Goal: Information Seeking & Learning: Learn about a topic

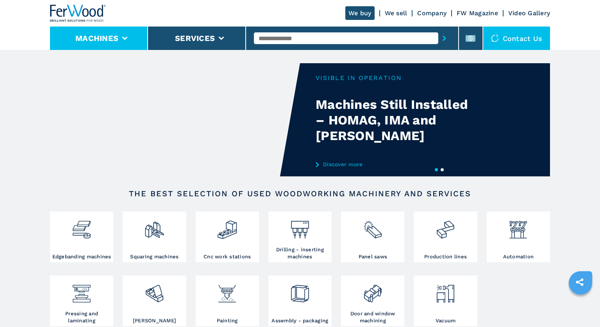
click at [127, 38] on li "Machines" at bounding box center [99, 38] width 98 height 23
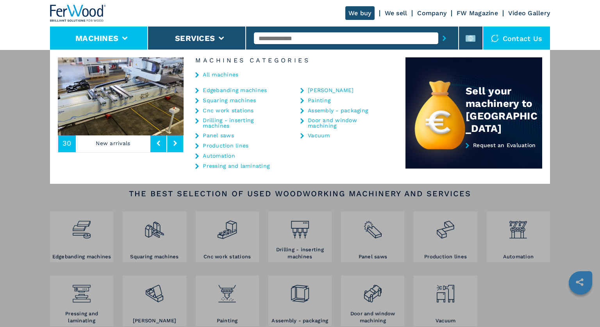
click at [227, 10] on div "We buy We sell Company FW Magazine Video Gallery" at bounding box center [300, 13] width 500 height 27
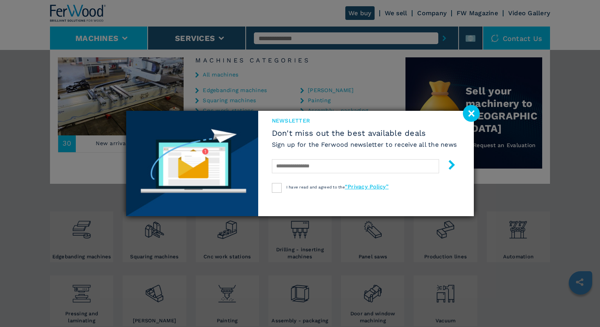
click at [469, 110] on image at bounding box center [471, 113] width 17 height 17
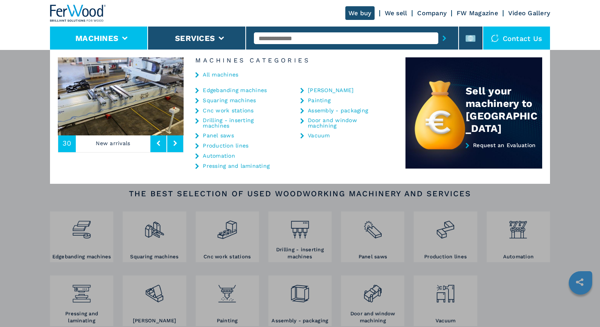
click at [589, 95] on div "**********" at bounding box center [300, 213] width 600 height 327
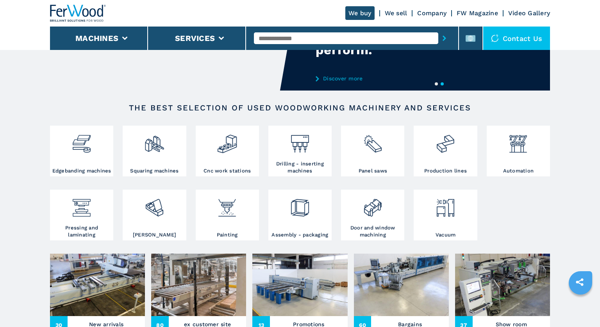
scroll to position [63, 0]
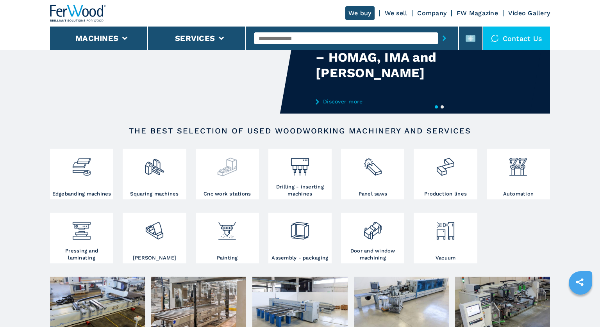
click at [221, 169] on img at bounding box center [227, 164] width 21 height 27
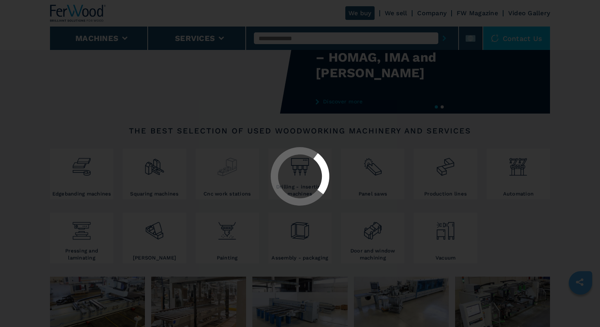
scroll to position [0, 0]
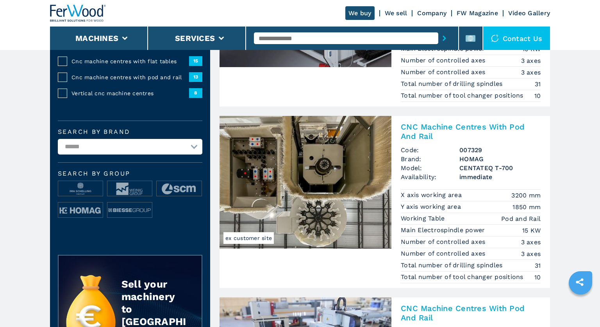
scroll to position [187, 0]
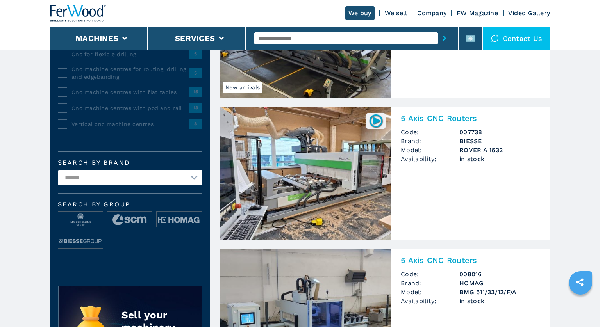
scroll to position [145, 0]
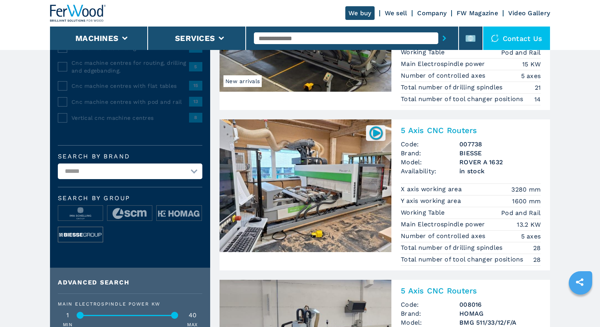
click at [83, 235] on img at bounding box center [80, 235] width 45 height 16
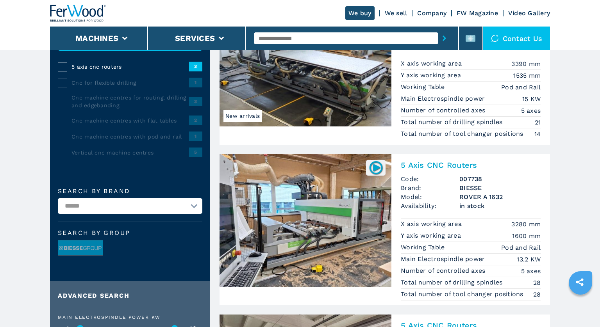
scroll to position [111, 0]
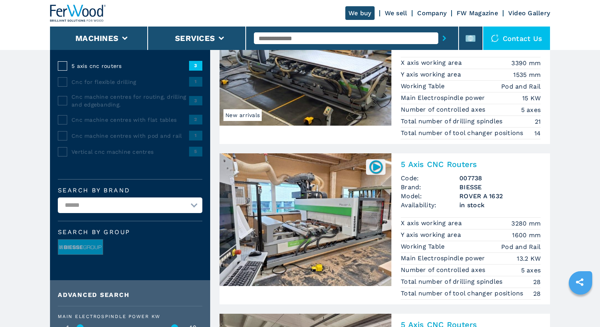
click at [439, 165] on h2 "5 Axis CNC Routers" at bounding box center [471, 164] width 140 height 9
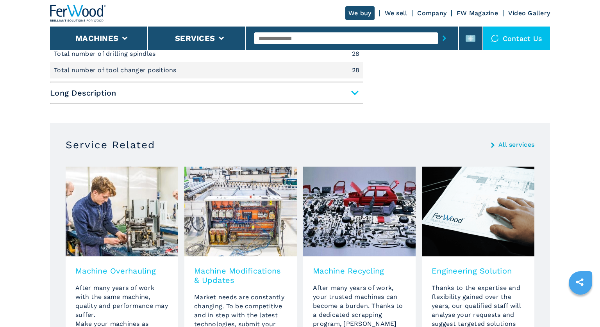
scroll to position [443, 0]
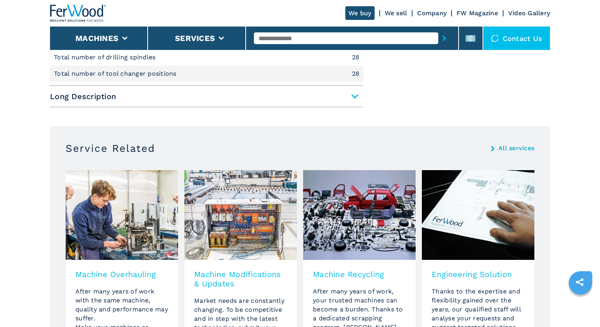
click at [193, 98] on span "Long Description" at bounding box center [206, 96] width 313 height 14
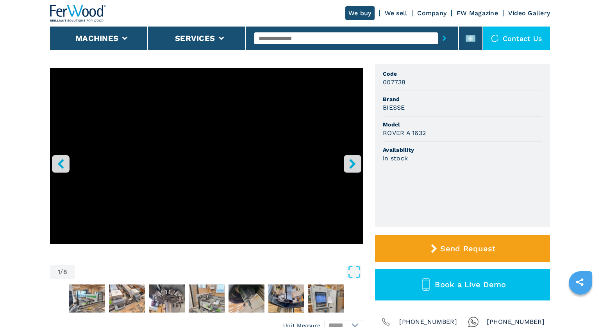
scroll to position [0, 0]
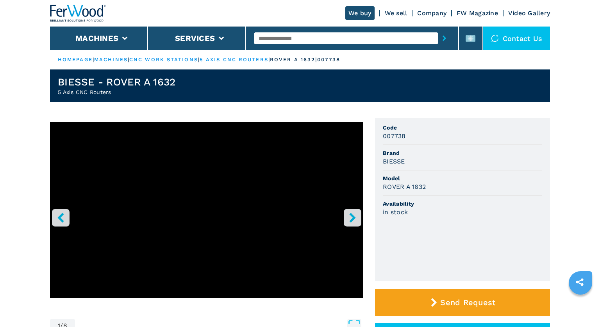
click at [346, 217] on button "right-button" at bounding box center [353, 218] width 18 height 18
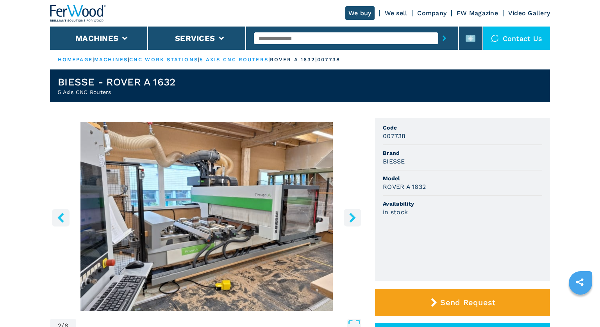
click at [350, 218] on icon "right-button" at bounding box center [353, 218] width 10 height 10
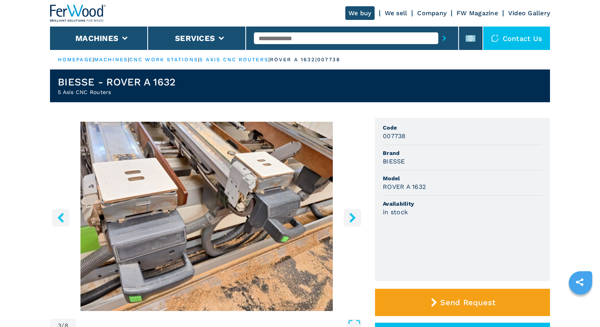
click at [350, 218] on icon "right-button" at bounding box center [353, 218] width 10 height 10
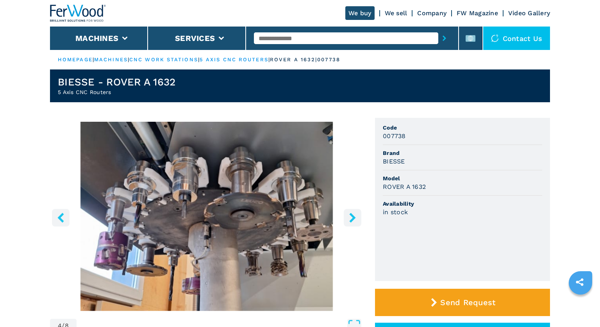
click at [350, 218] on icon "right-button" at bounding box center [353, 218] width 10 height 10
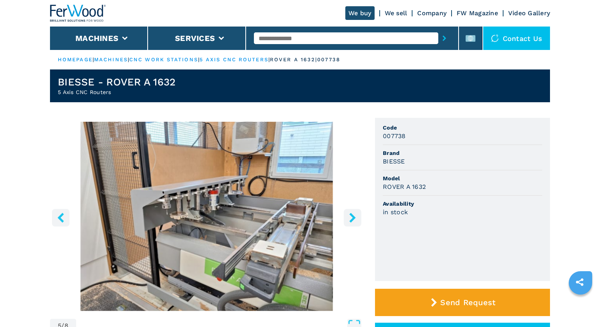
click at [350, 218] on icon "right-button" at bounding box center [353, 218] width 10 height 10
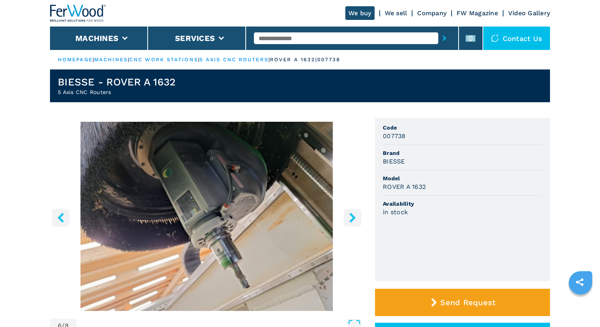
click at [356, 219] on icon "right-button" at bounding box center [353, 218] width 10 height 10
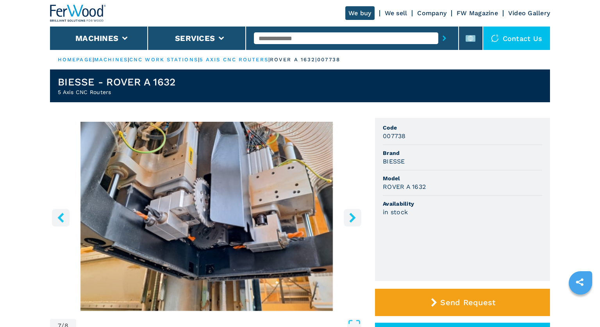
click at [356, 219] on icon "right-button" at bounding box center [353, 218] width 10 height 10
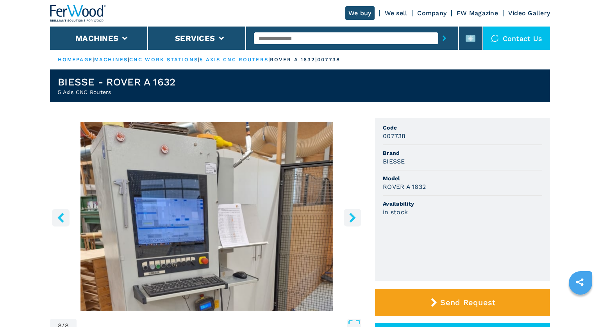
click at [356, 219] on icon "right-button" at bounding box center [353, 218] width 10 height 10
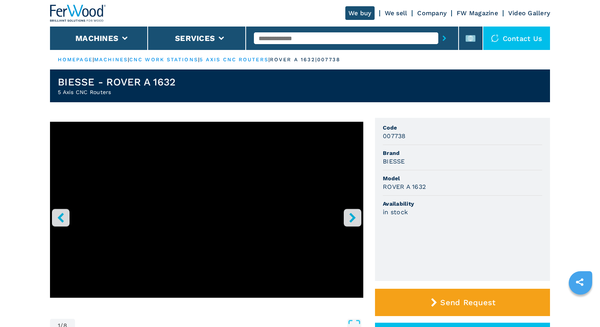
click at [356, 219] on icon "right-button" at bounding box center [353, 218] width 10 height 10
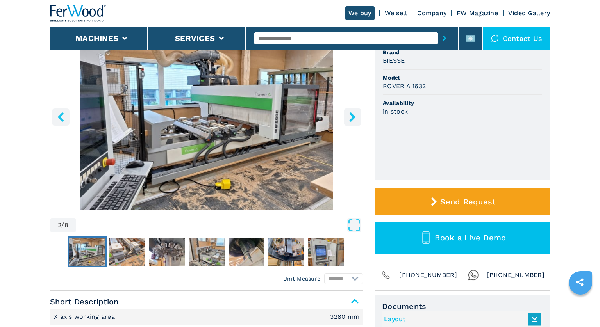
scroll to position [106, 0]
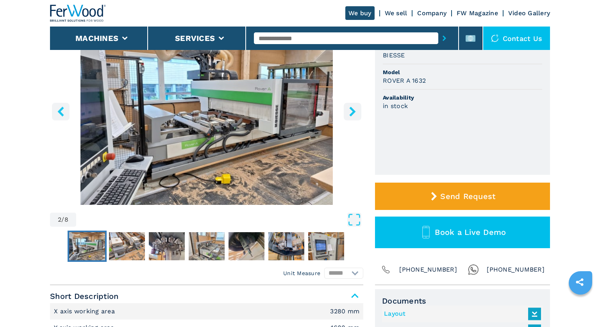
click at [214, 124] on img "Go to Slide 2" at bounding box center [206, 110] width 313 height 189
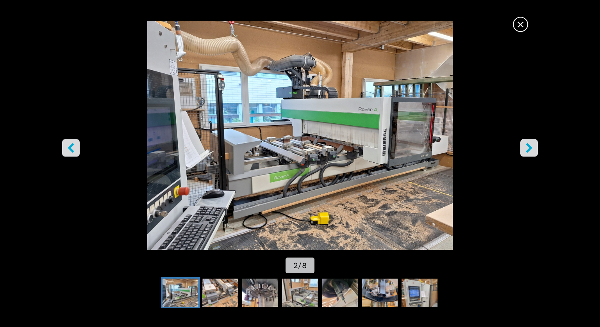
click at [532, 154] on button "right-button" at bounding box center [529, 148] width 18 height 18
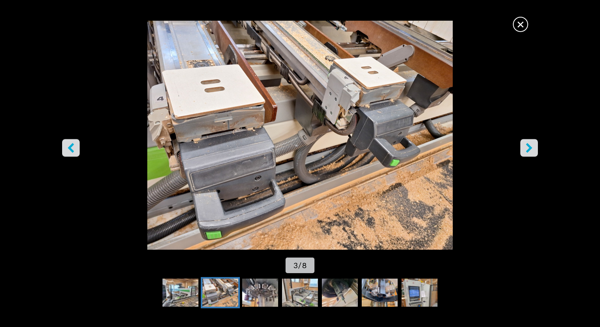
click at [531, 154] on button "right-button" at bounding box center [529, 148] width 18 height 18
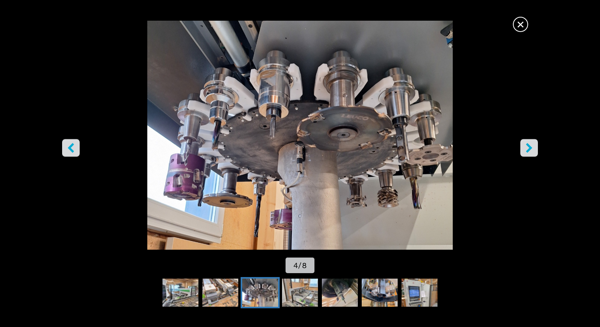
click at [531, 154] on button "right-button" at bounding box center [529, 148] width 18 height 18
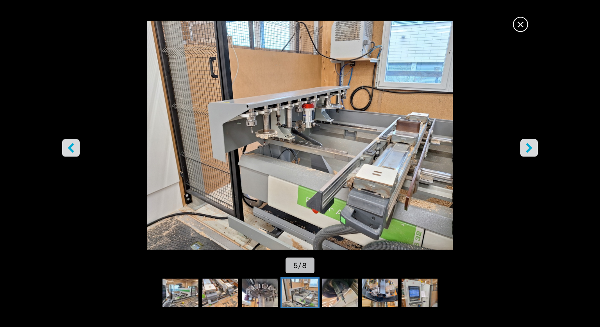
click at [531, 154] on button "right-button" at bounding box center [529, 148] width 18 height 18
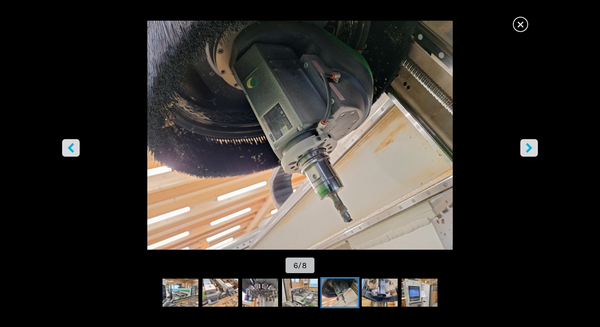
click at [531, 154] on button "right-button" at bounding box center [529, 148] width 18 height 18
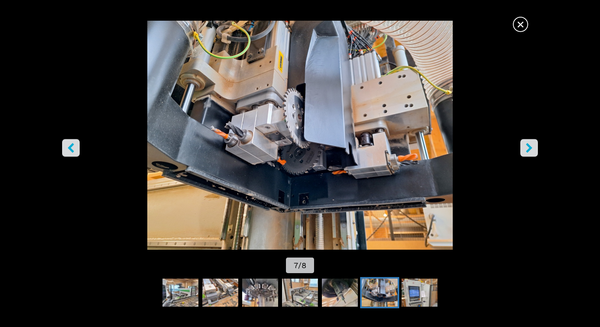
click at [531, 154] on button "right-button" at bounding box center [529, 148] width 18 height 18
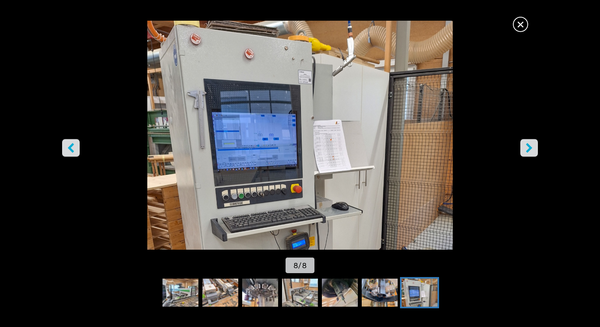
click at [517, 21] on span "×" at bounding box center [521, 23] width 14 height 14
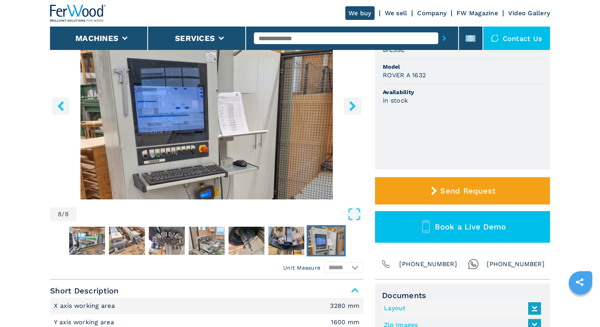
scroll to position [113, 0]
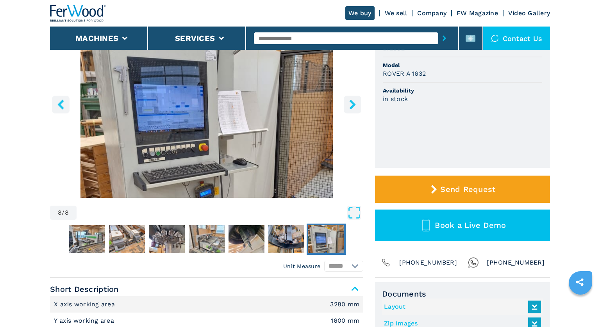
click at [173, 114] on img "Go to Slide 8" at bounding box center [206, 103] width 313 height 189
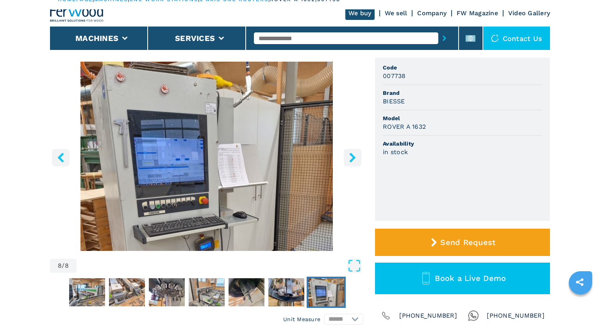
scroll to position [59, 0]
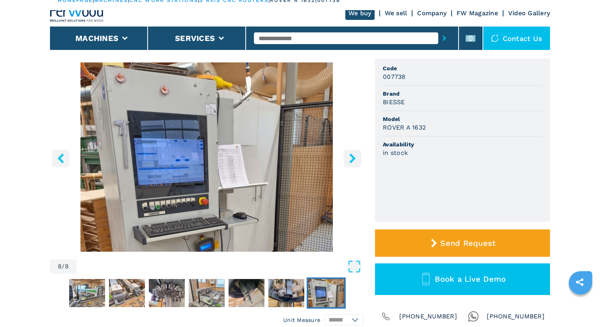
click at [356, 157] on icon "right-button" at bounding box center [353, 159] width 10 height 10
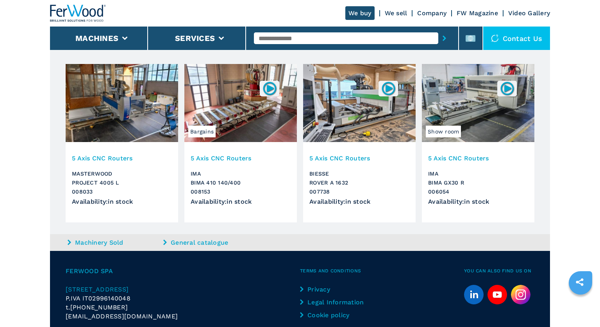
scroll to position [1590, 0]
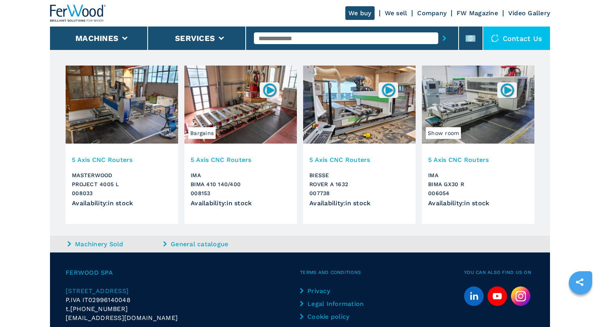
click at [347, 161] on h3 "5 Axis CNC Routers" at bounding box center [359, 159] width 100 height 9
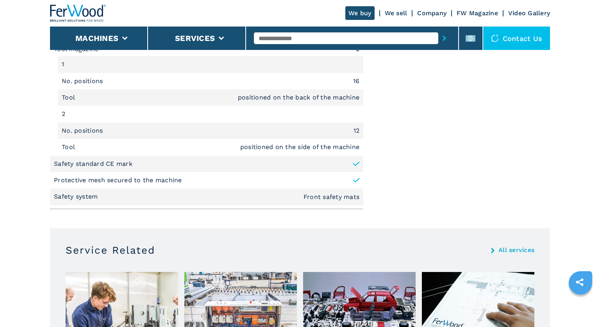
scroll to position [1046, 0]
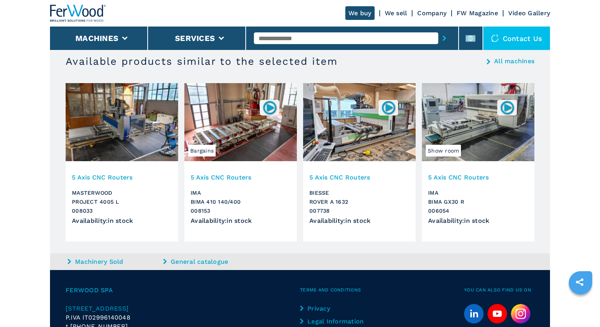
scroll to position [803, 0]
